Goal: Transaction & Acquisition: Obtain resource

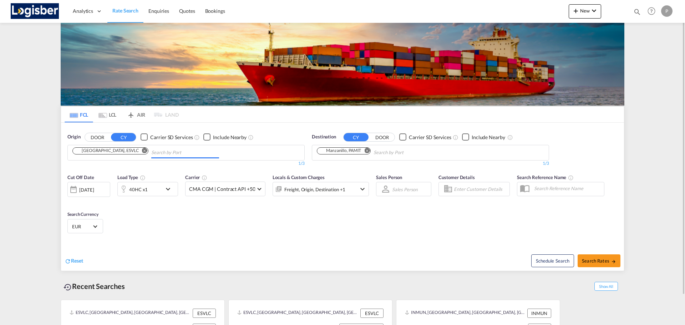
click at [174, 149] on input "Chips input." at bounding box center [185, 152] width 68 height 11
click at [365, 149] on md-icon "Remove" at bounding box center [366, 150] width 5 height 5
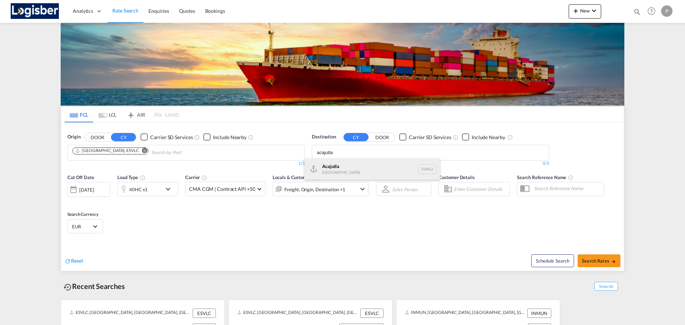
type input "acajutla"
click at [360, 165] on div "Acajutla [GEOGRAPHIC_DATA] SVAQJ" at bounding box center [372, 168] width 136 height 21
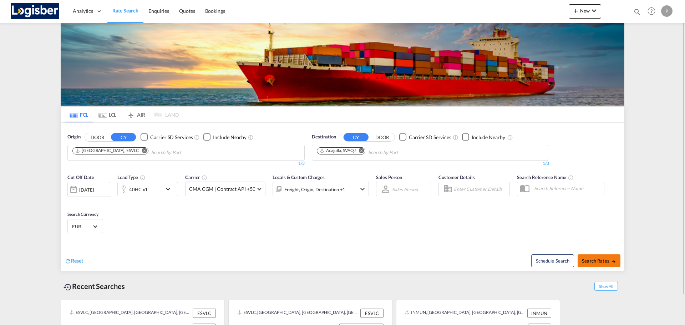
click at [604, 259] on span "Search Rates" at bounding box center [599, 261] width 34 height 6
type input "ESVLC to SVAQJ / [DATE]"
